Goal: Check status: Check status

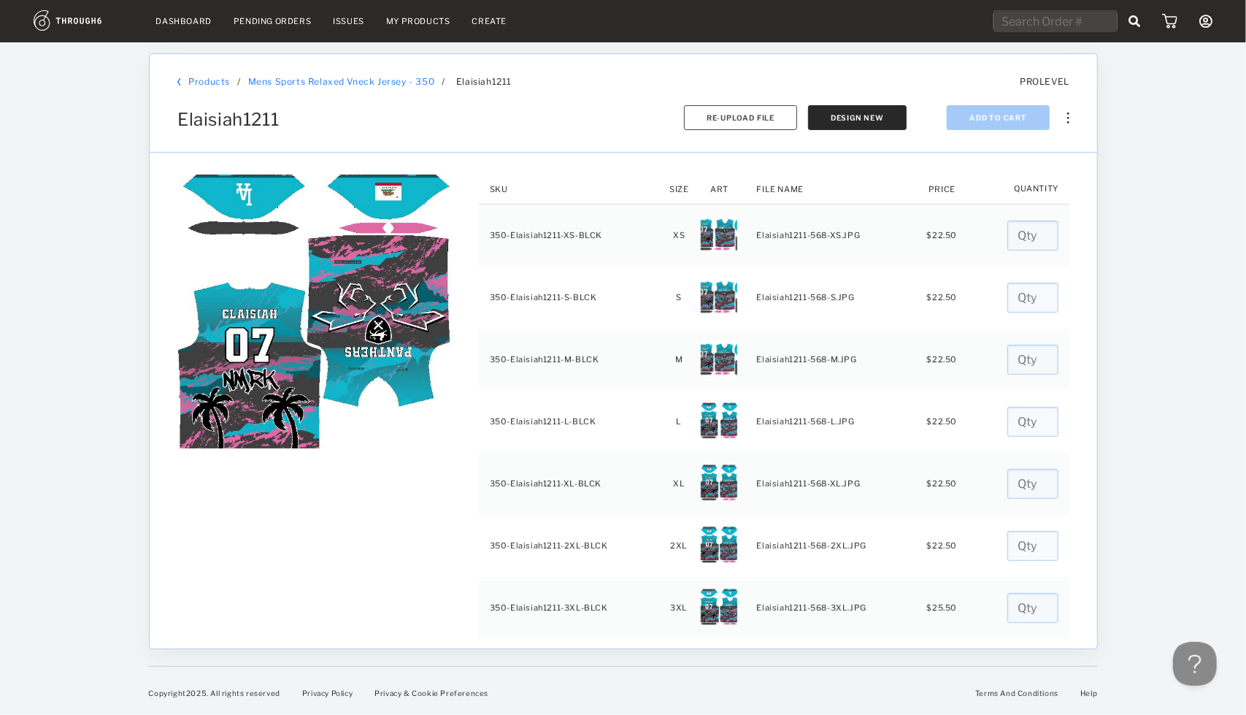
click at [195, 23] on link "Dashboard" at bounding box center [183, 21] width 55 height 10
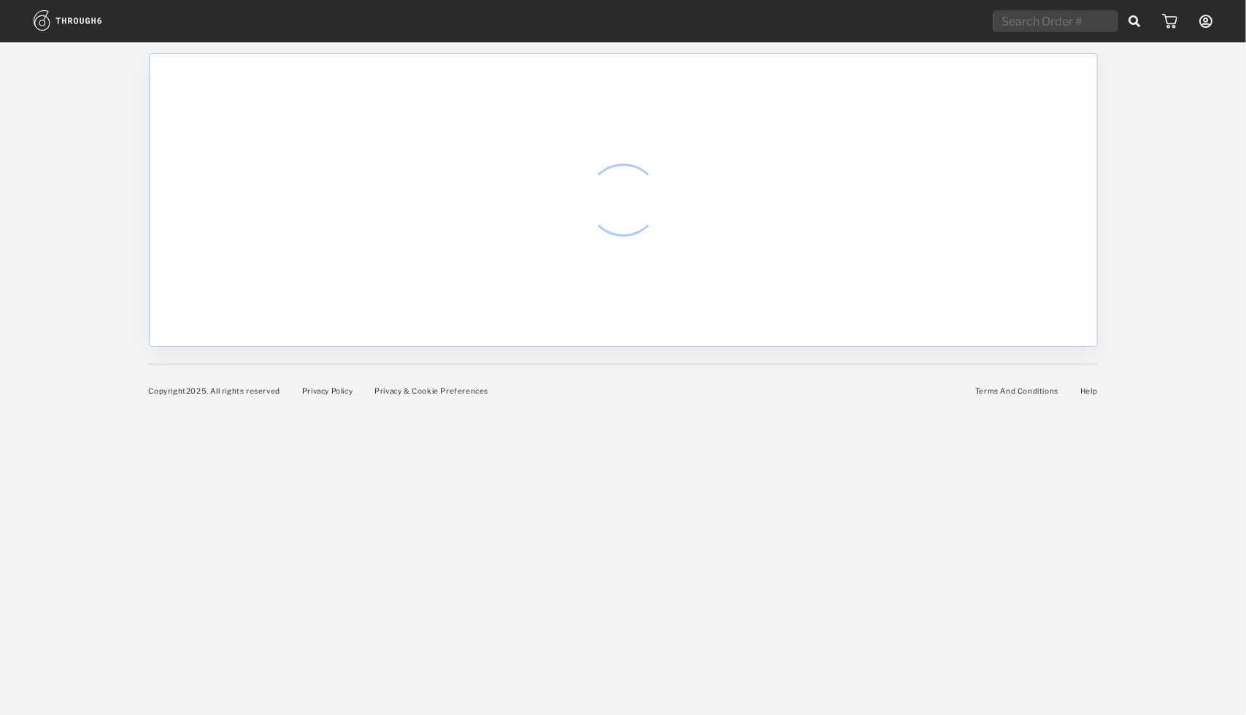
select select "7"
select select "2025"
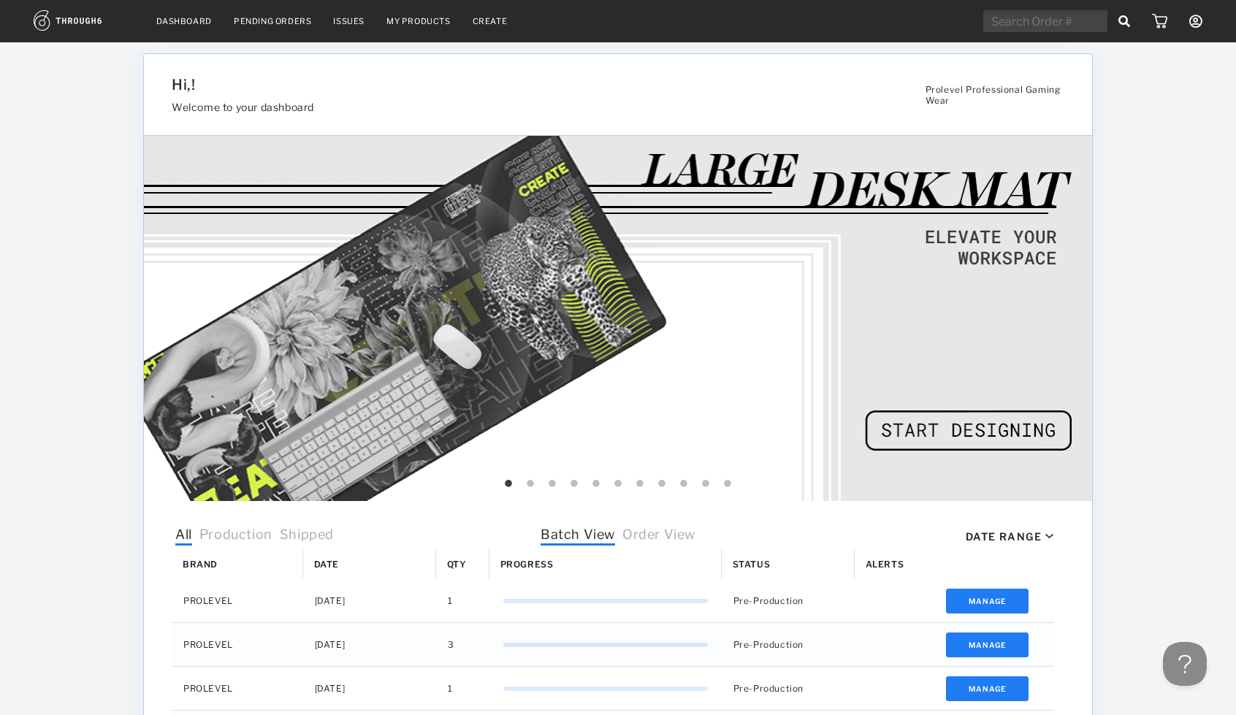
click at [667, 535] on span "Order View" at bounding box center [658, 535] width 73 height 19
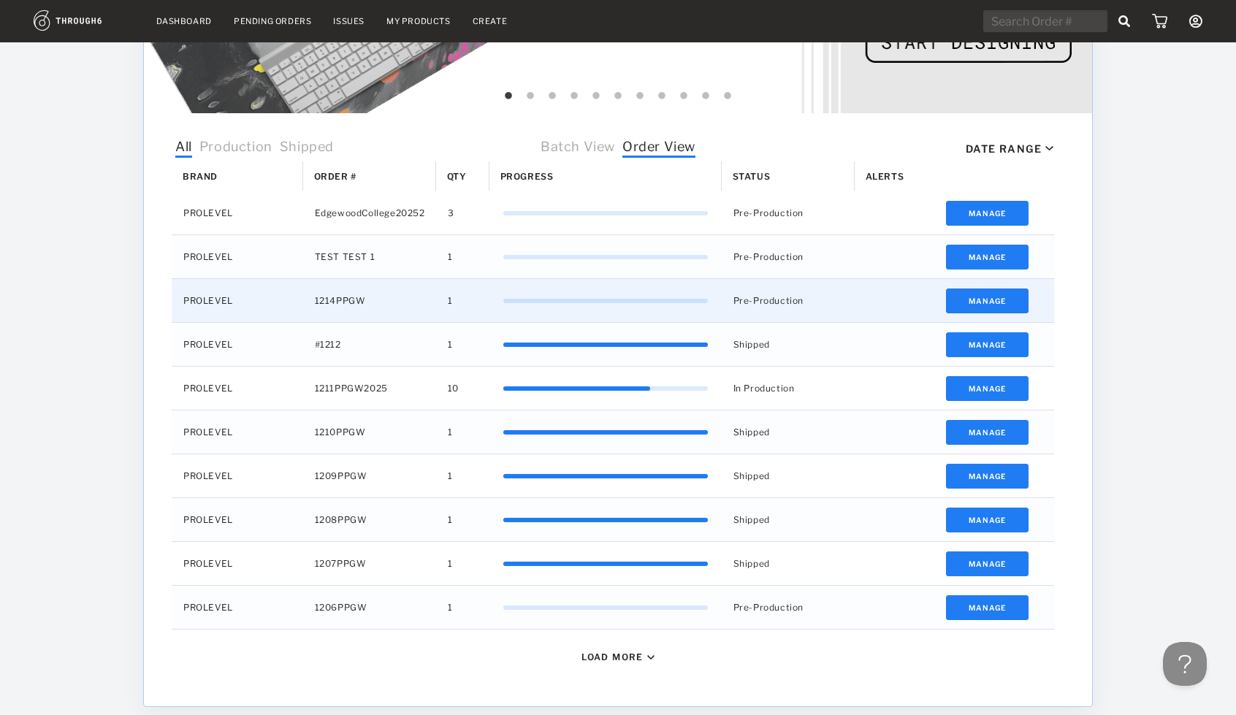
scroll to position [387, 0]
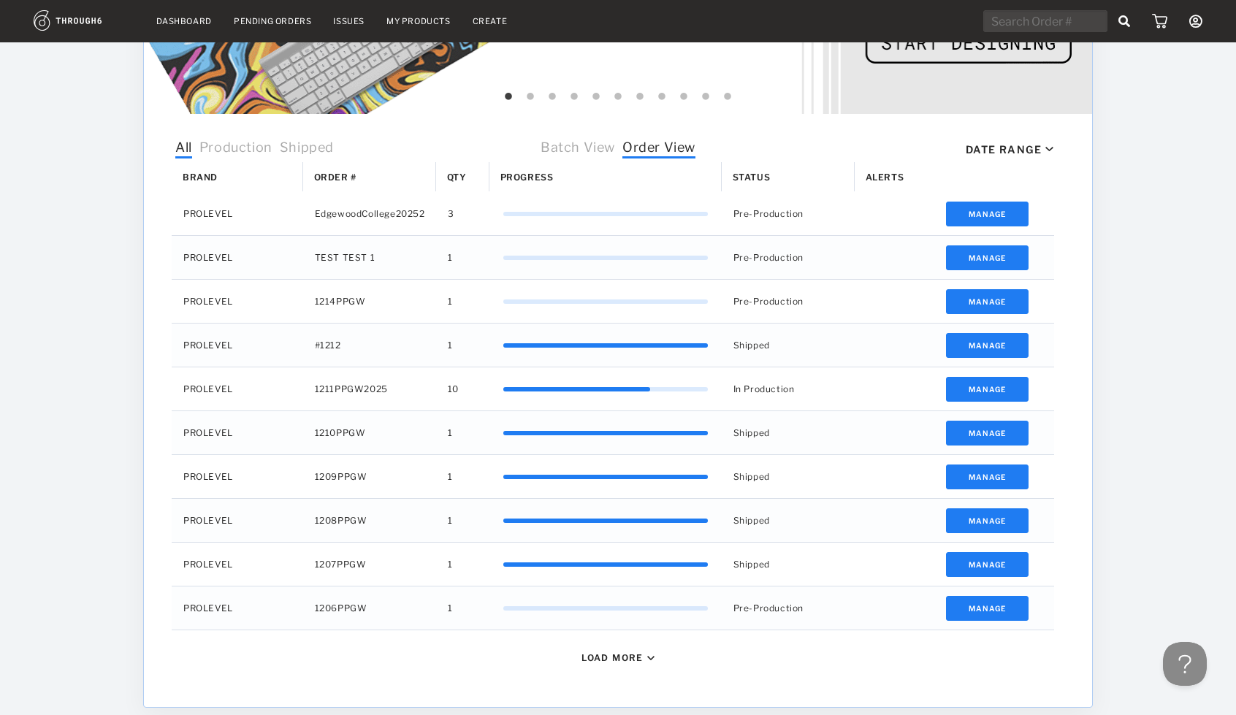
click at [644, 655] on div "Load More" at bounding box center [617, 657] width 73 height 11
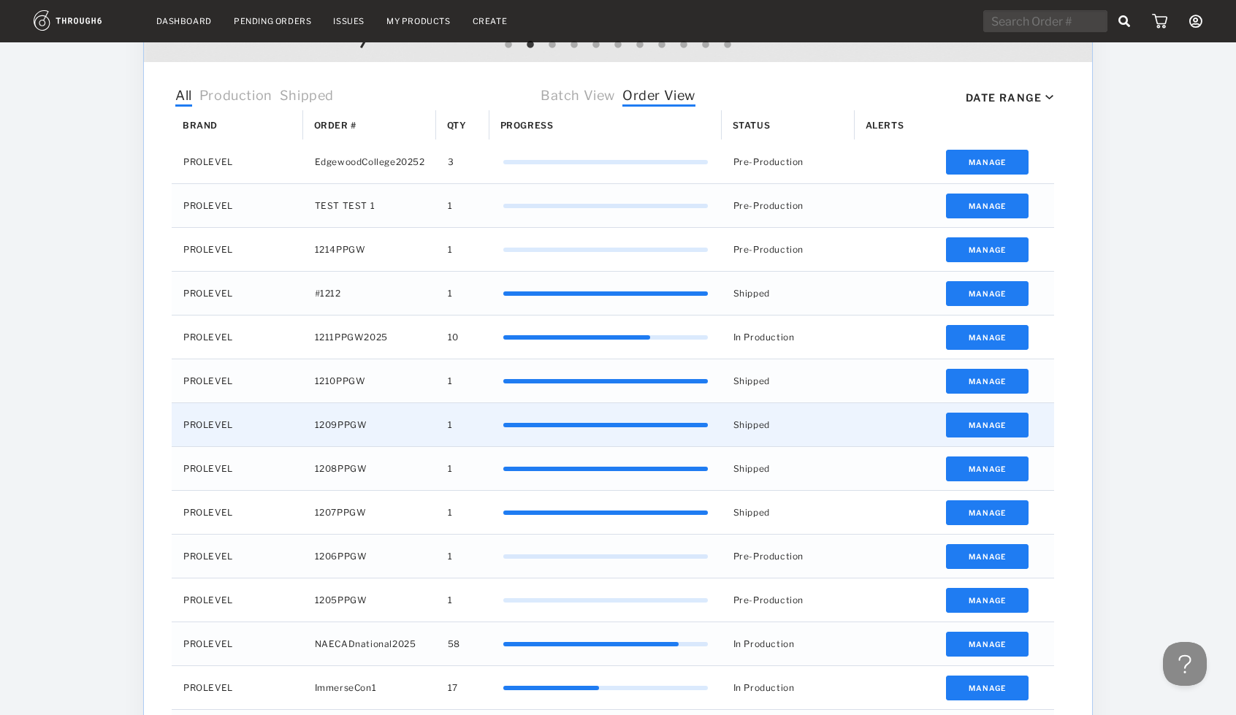
scroll to position [440, 0]
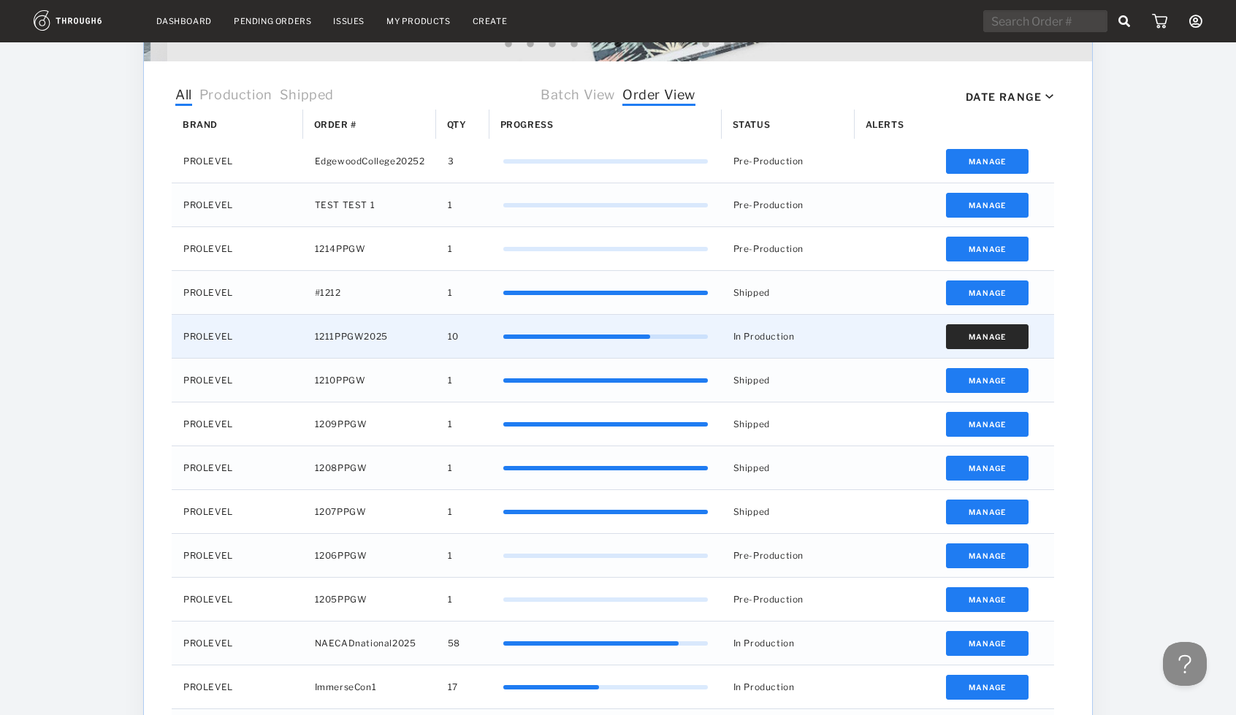
click at [984, 335] on button "Manage" at bounding box center [987, 336] width 83 height 25
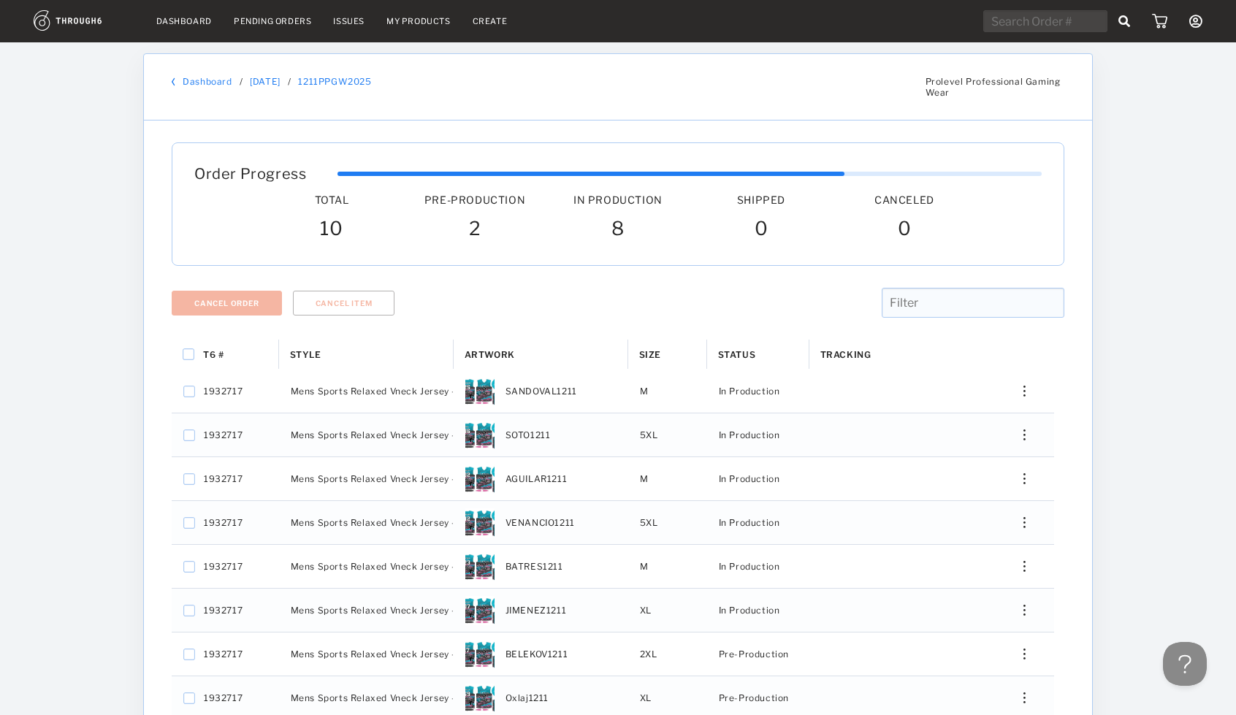
click at [223, 90] on div "Dashboard / 06/06/25 / 1211PPGW2025" at bounding box center [543, 87] width 754 height 22
click at [231, 81] on div "Dashboard" at bounding box center [206, 81] width 68 height 11
click at [217, 81] on link "Dashboard" at bounding box center [207, 81] width 49 height 11
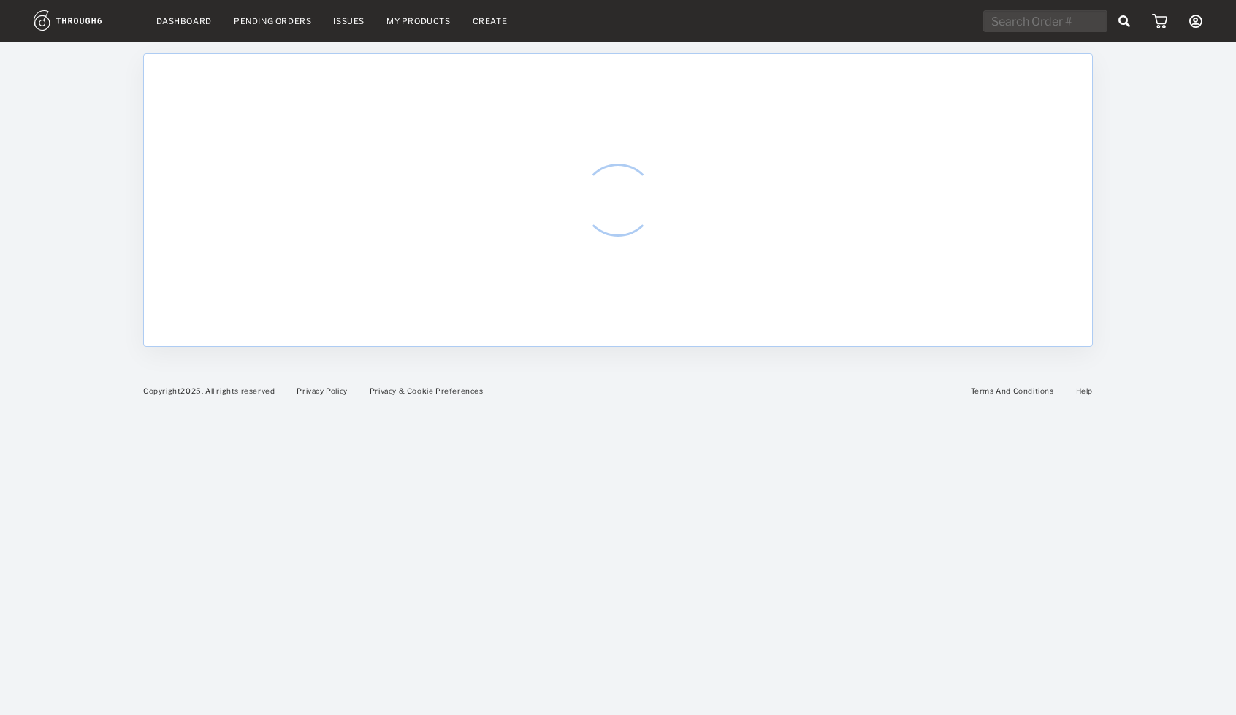
select select "7"
select select "2025"
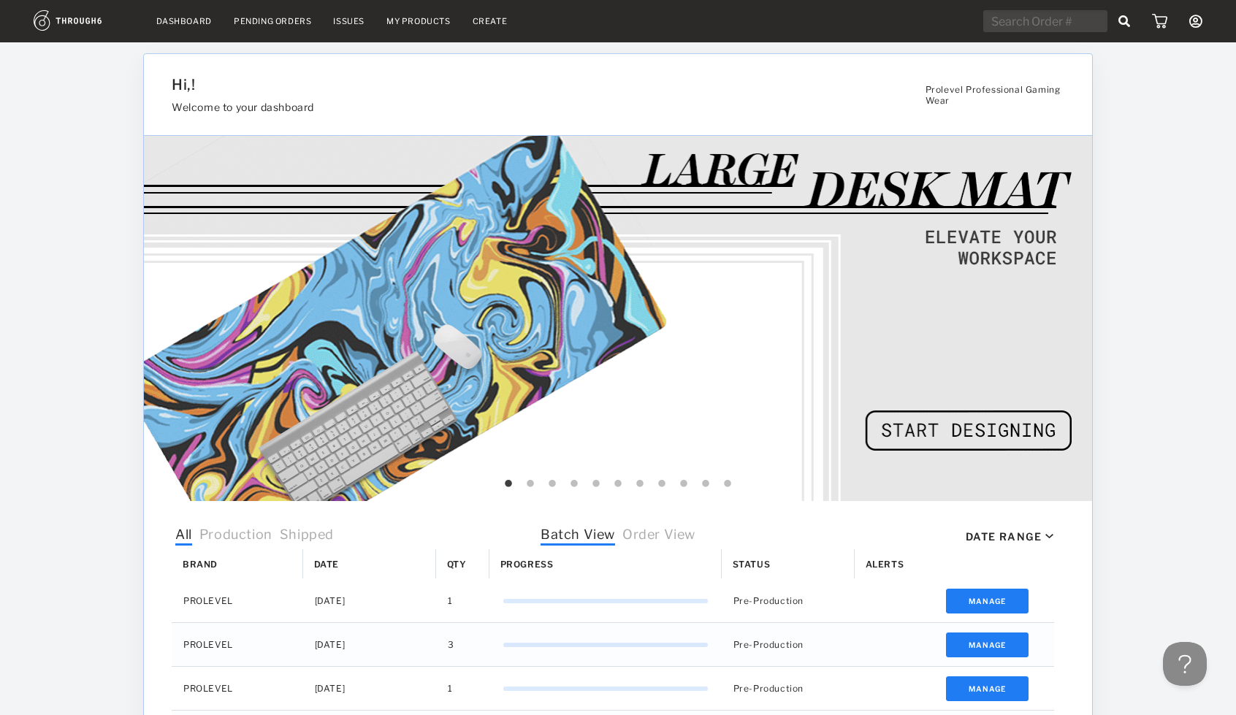
click at [682, 543] on span "Order View" at bounding box center [658, 535] width 73 height 19
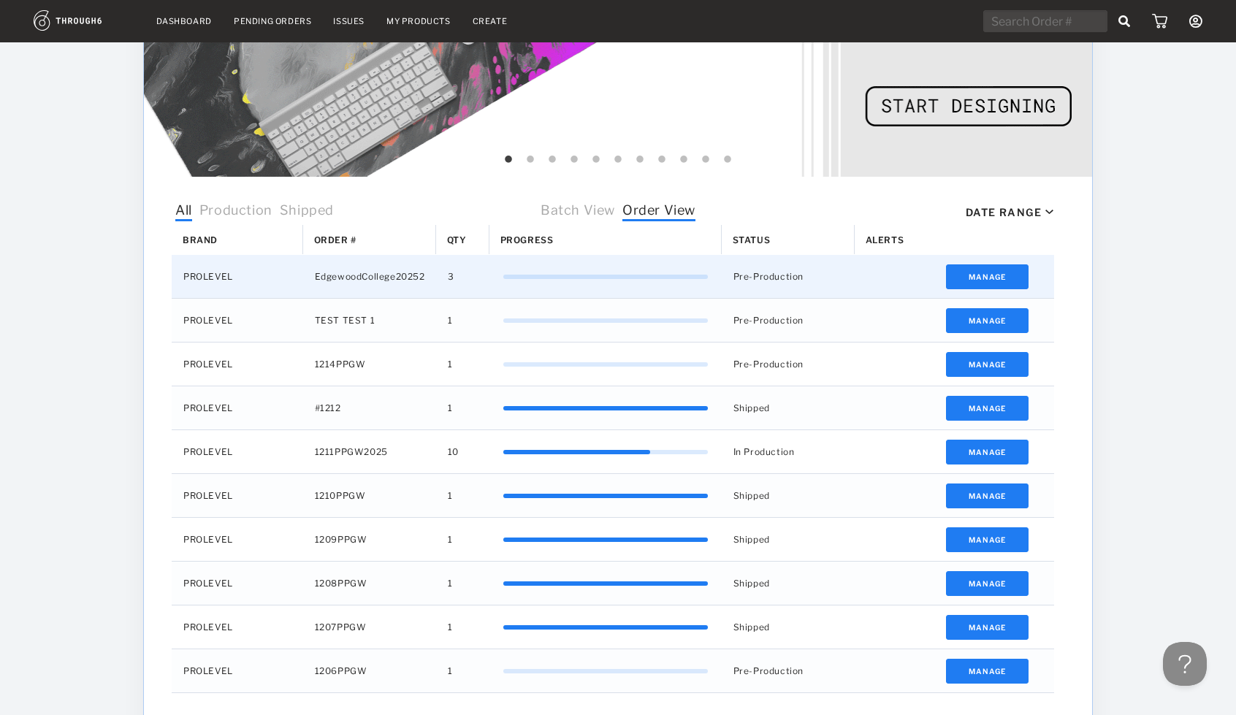
scroll to position [326, 0]
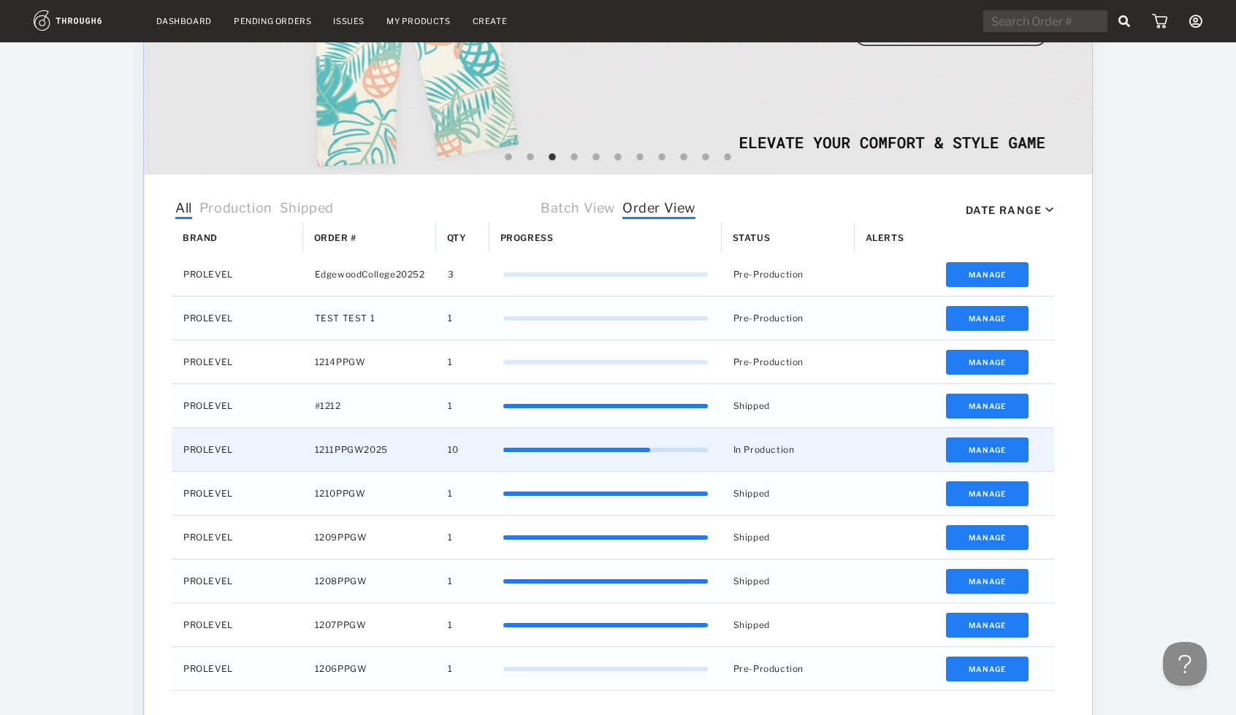
click at [665, 448] on div "Press SPACE to select this row." at bounding box center [605, 450] width 204 height 4
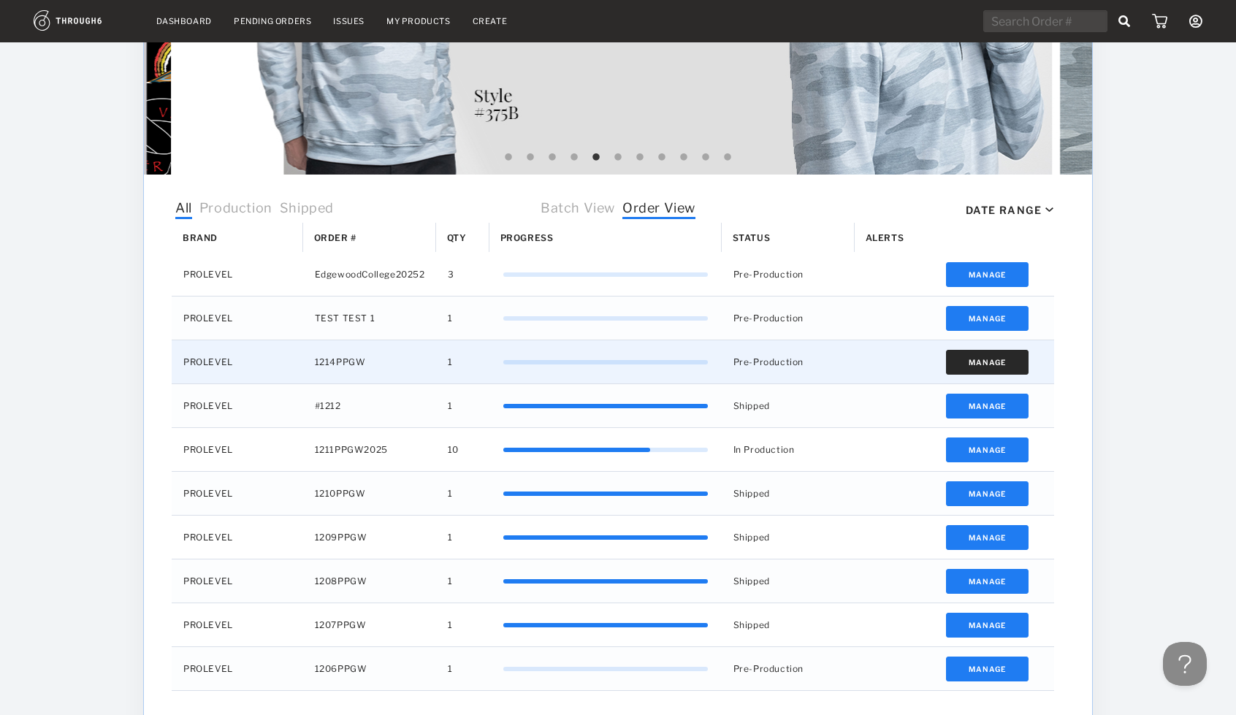
click at [961, 364] on button "Manage" at bounding box center [987, 362] width 83 height 25
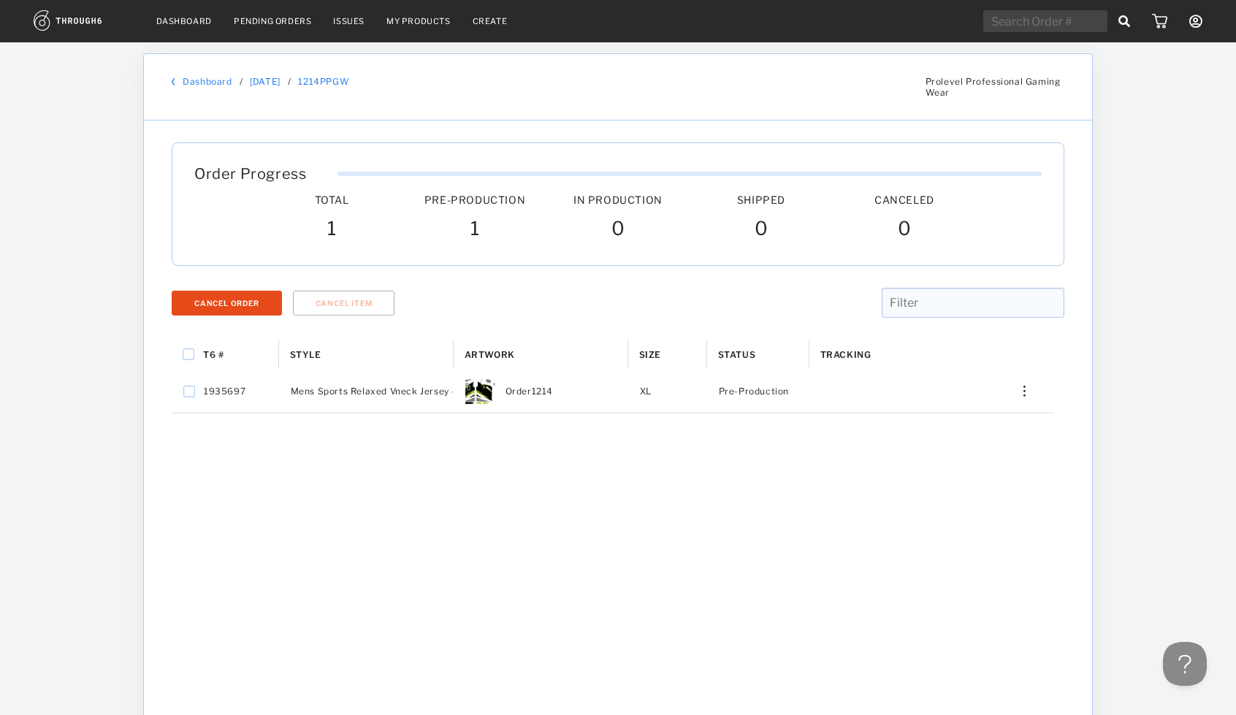
click at [209, 78] on link "Dashboard" at bounding box center [207, 81] width 49 height 11
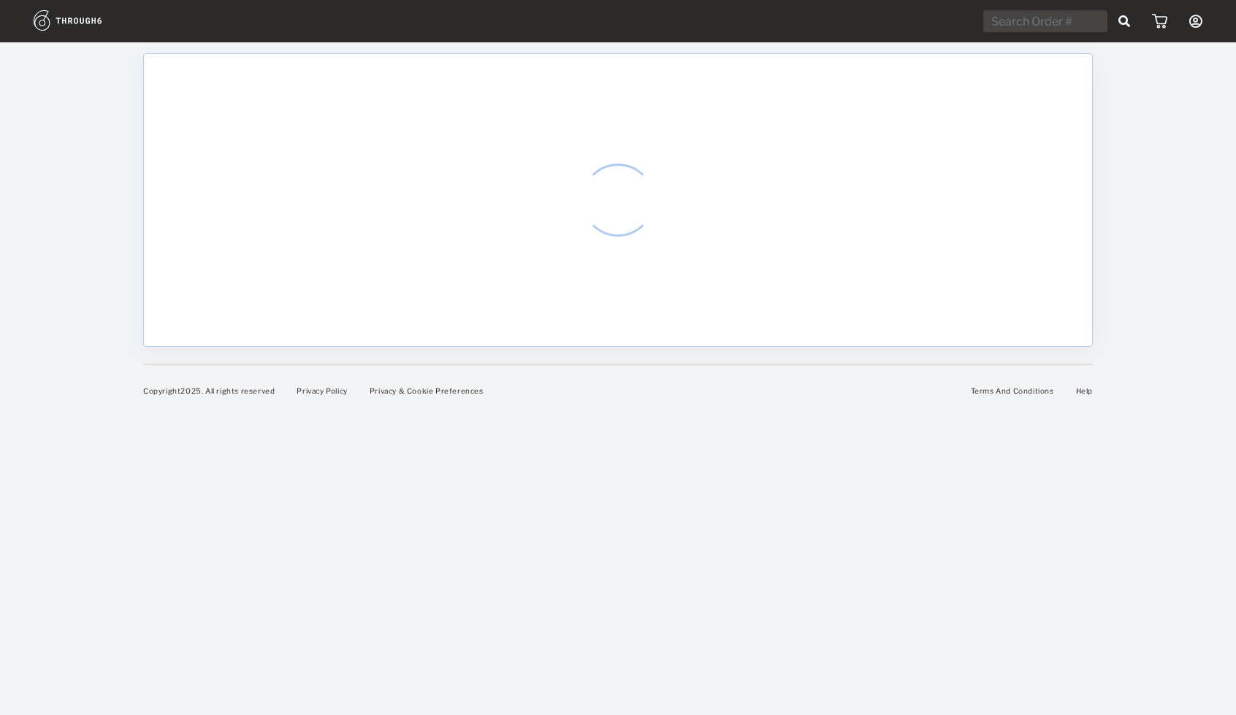
select select "7"
select select "2025"
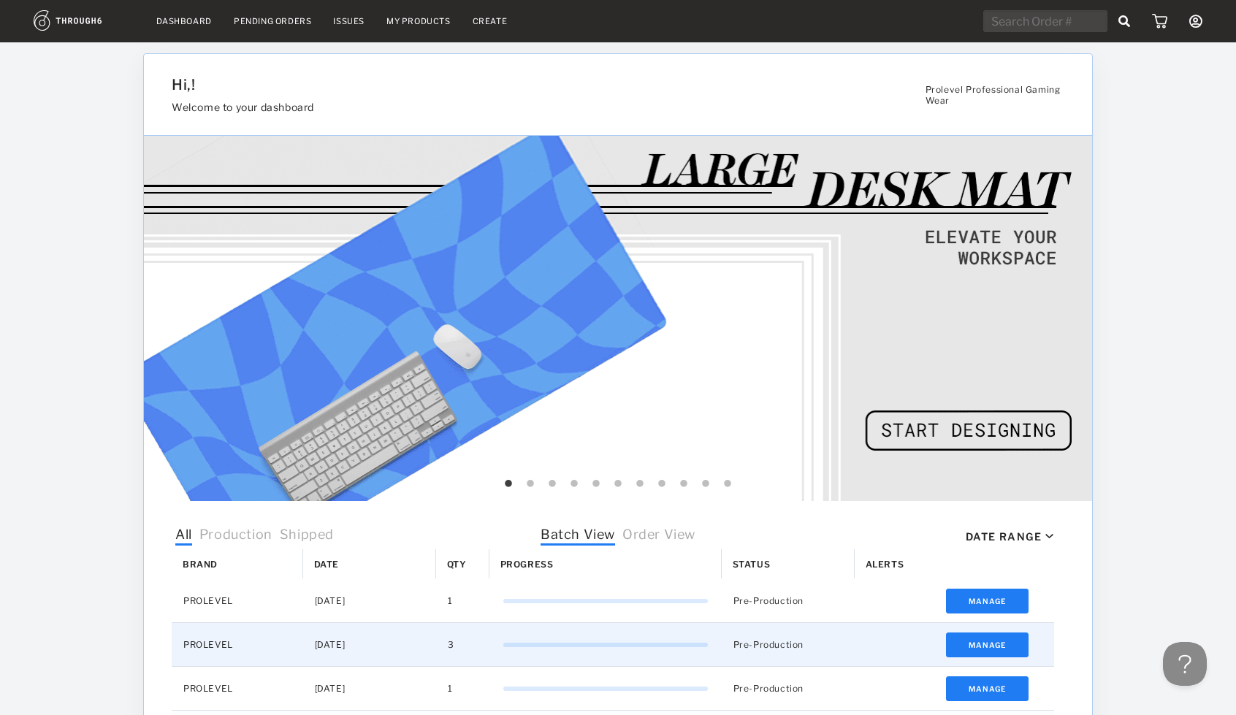
scroll to position [148, 0]
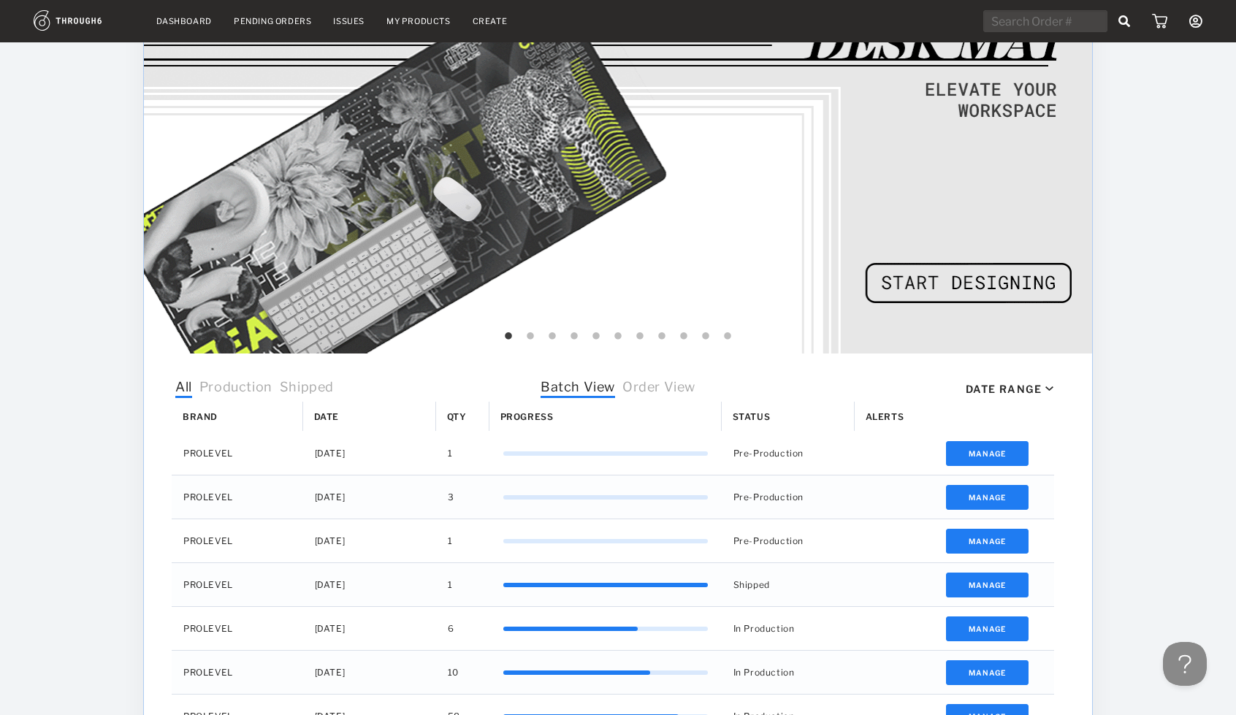
click at [683, 385] on span "Order View" at bounding box center [658, 388] width 73 height 19
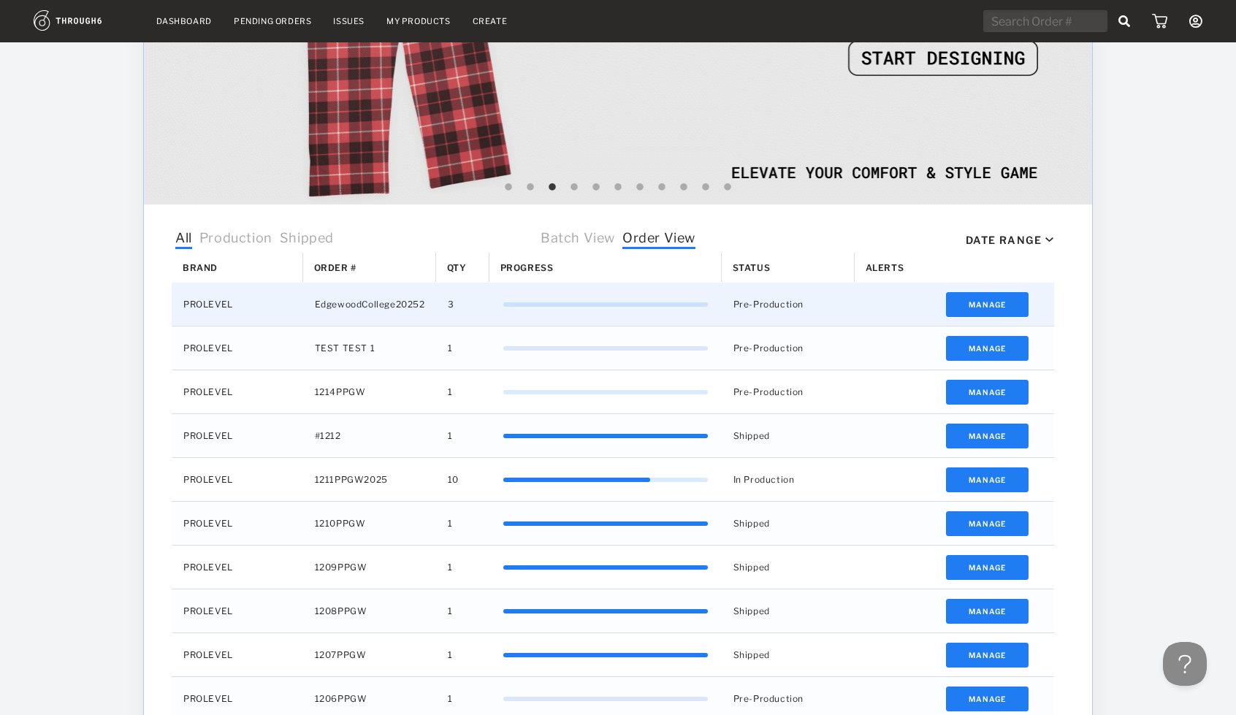
scroll to position [296, 0]
